Goal: Transaction & Acquisition: Purchase product/service

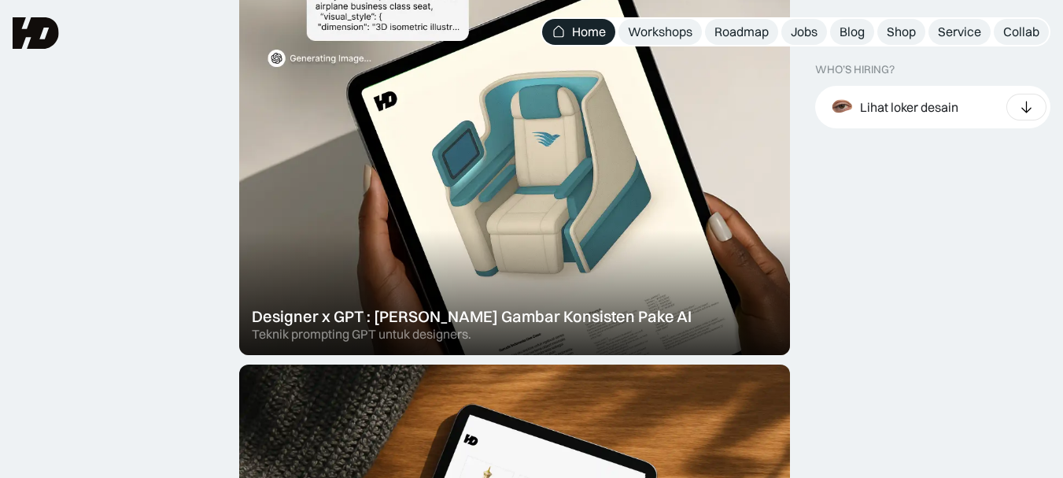
scroll to position [596, 0]
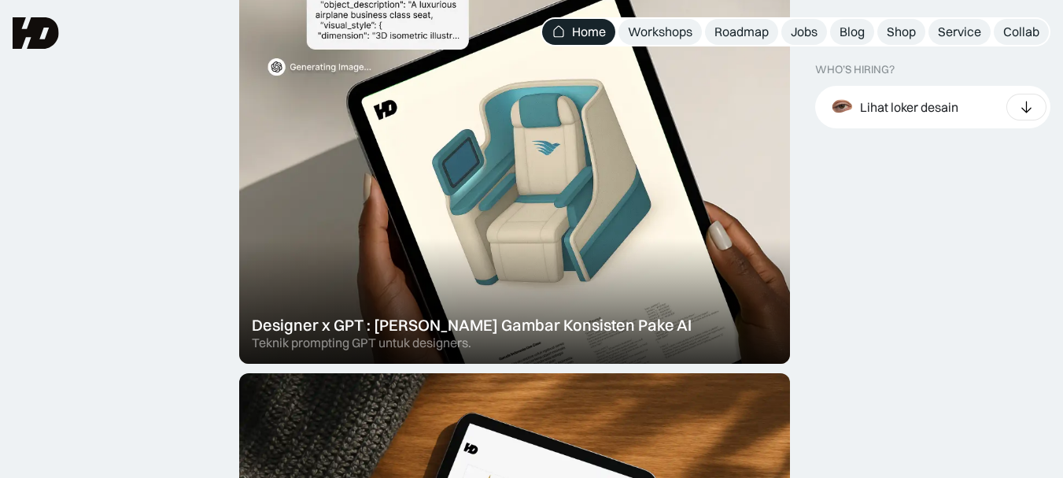
click at [564, 188] on div at bounding box center [514, 154] width 551 height 417
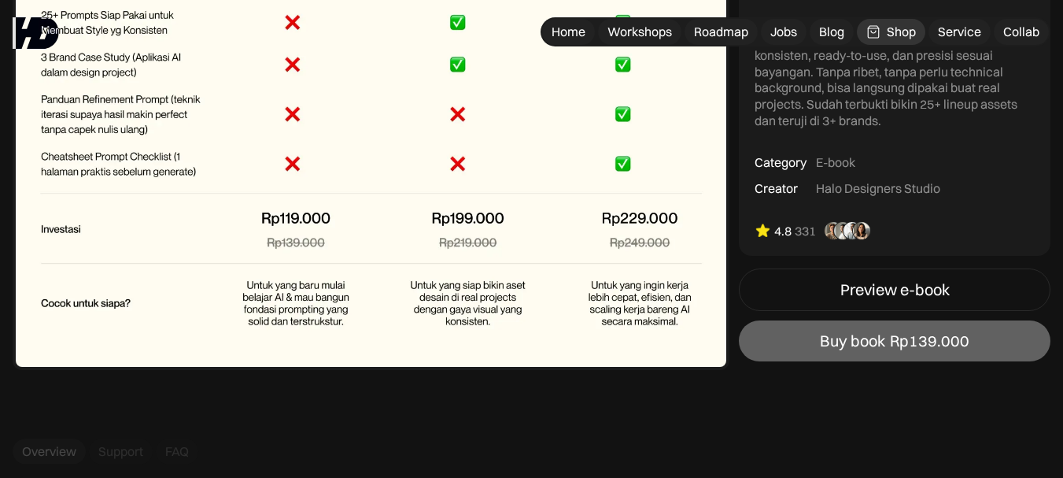
scroll to position [5776, 0]
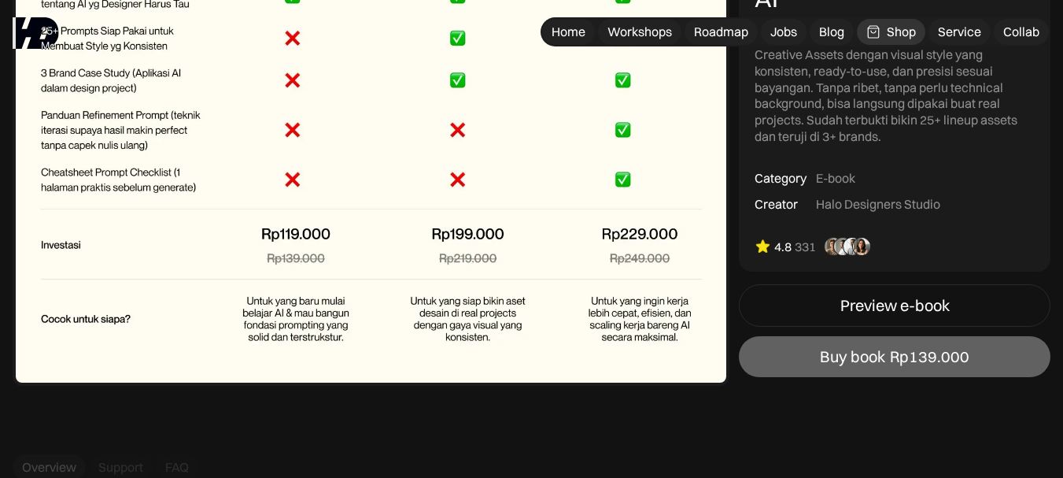
drag, startPoint x: 1074, startPoint y: 318, endPoint x: 1063, endPoint y: 319, distance: 11.0
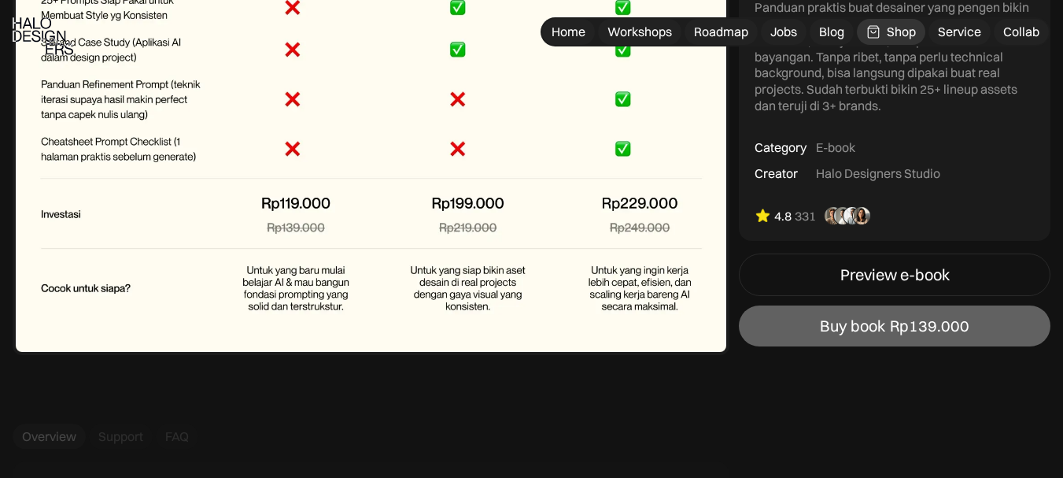
scroll to position [5685, 0]
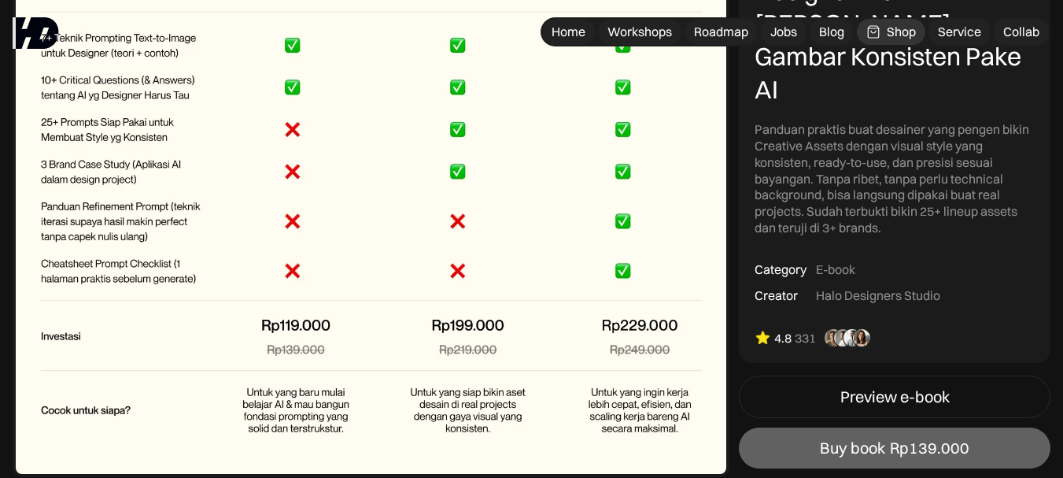
click at [762, 338] on img at bounding box center [763, 339] width 17 height 16
click at [865, 338] on img at bounding box center [847, 338] width 57 height 19
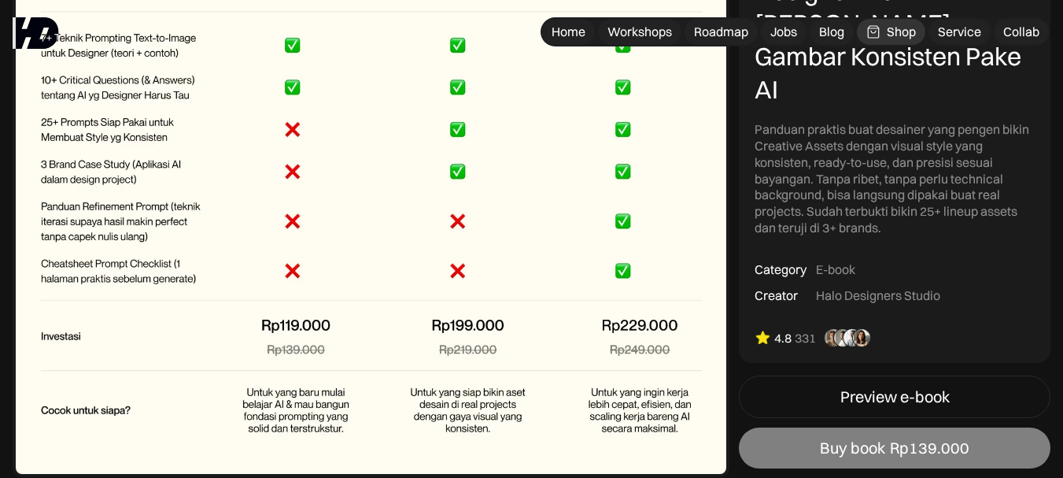
click at [942, 449] on div "Rp139.000" at bounding box center [929, 448] width 79 height 19
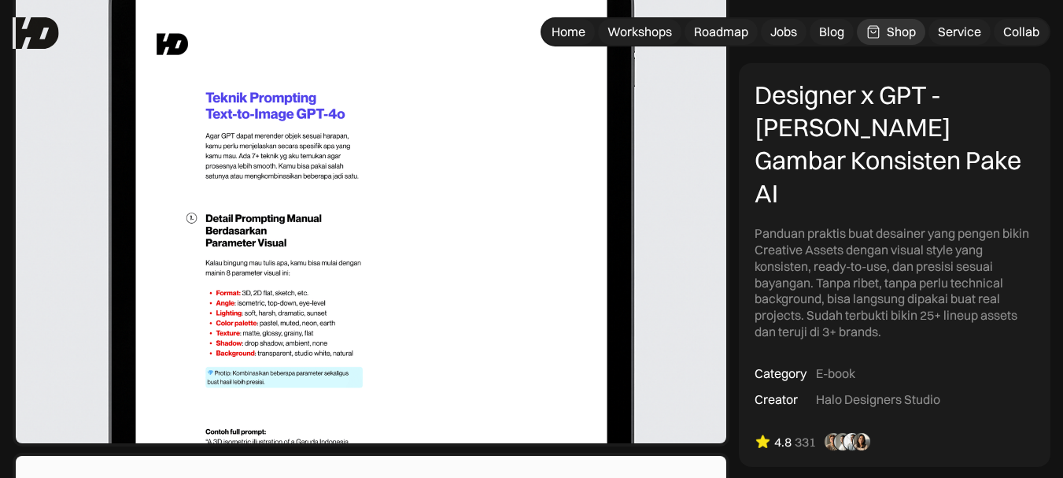
scroll to position [3501, 0]
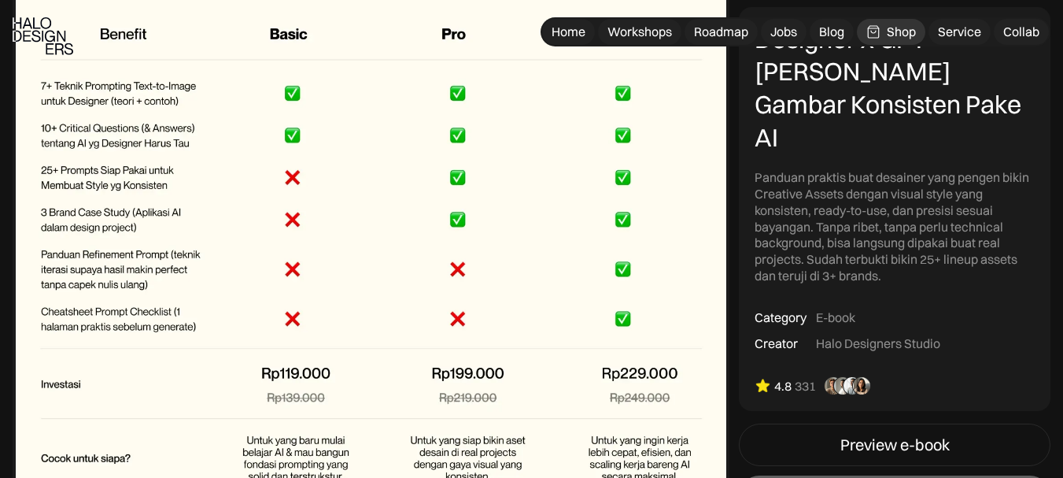
scroll to position [5653, 0]
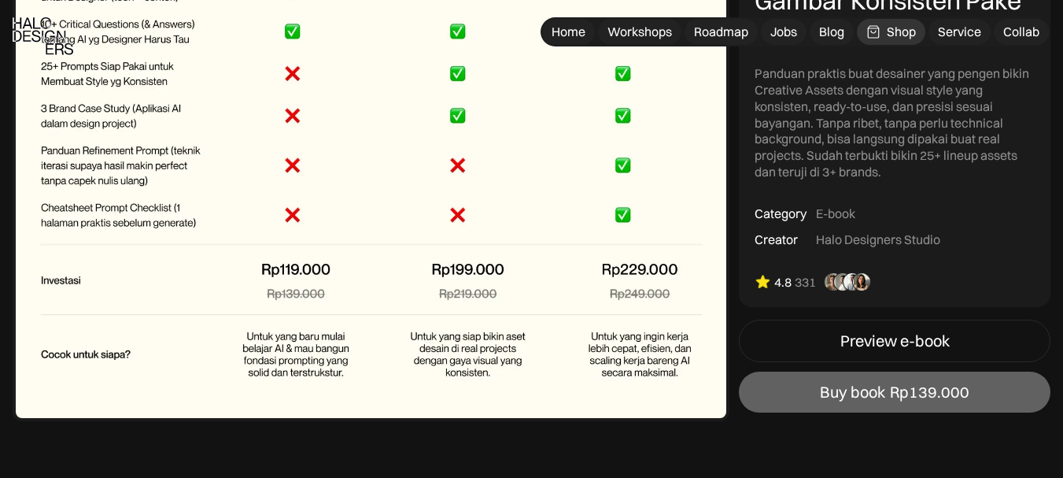
scroll to position [5815, 0]
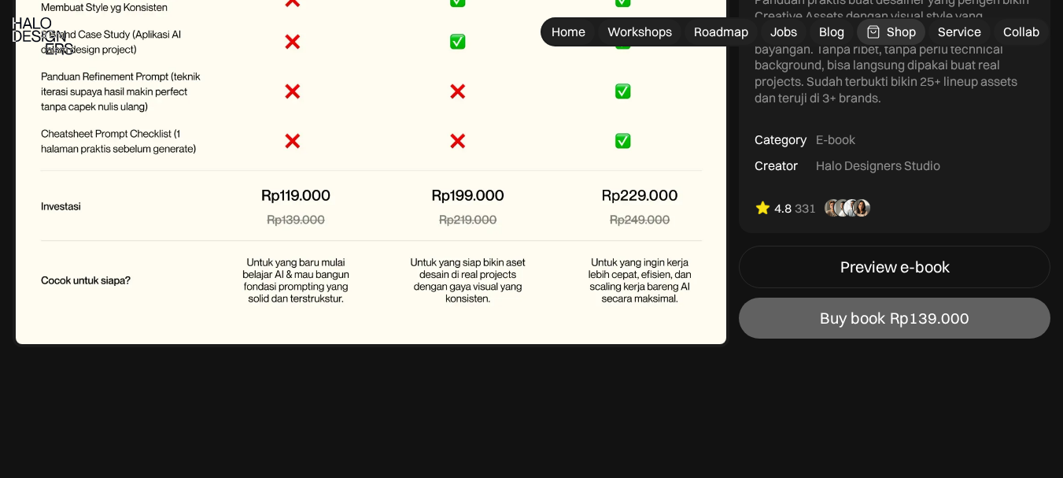
drag, startPoint x: 1069, startPoint y: 326, endPoint x: 1074, endPoint y: 334, distance: 9.9
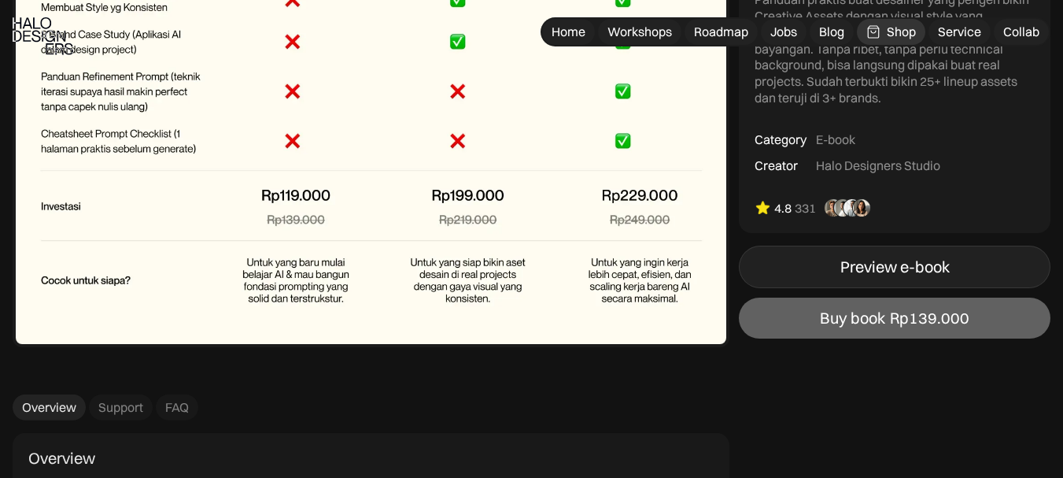
click at [918, 278] on link "Preview e-book" at bounding box center [895, 267] width 312 height 42
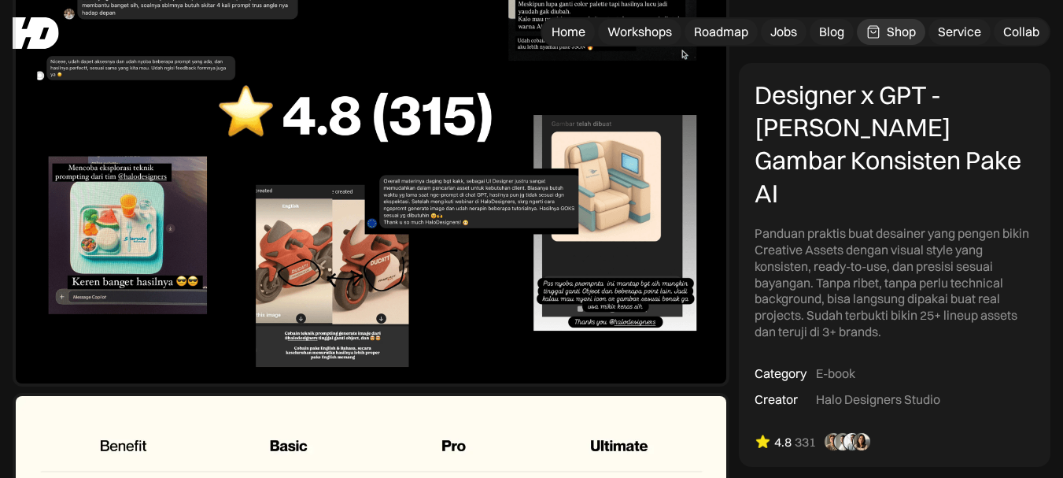
scroll to position [5181, 0]
